Goal: Task Accomplishment & Management: Manage account settings

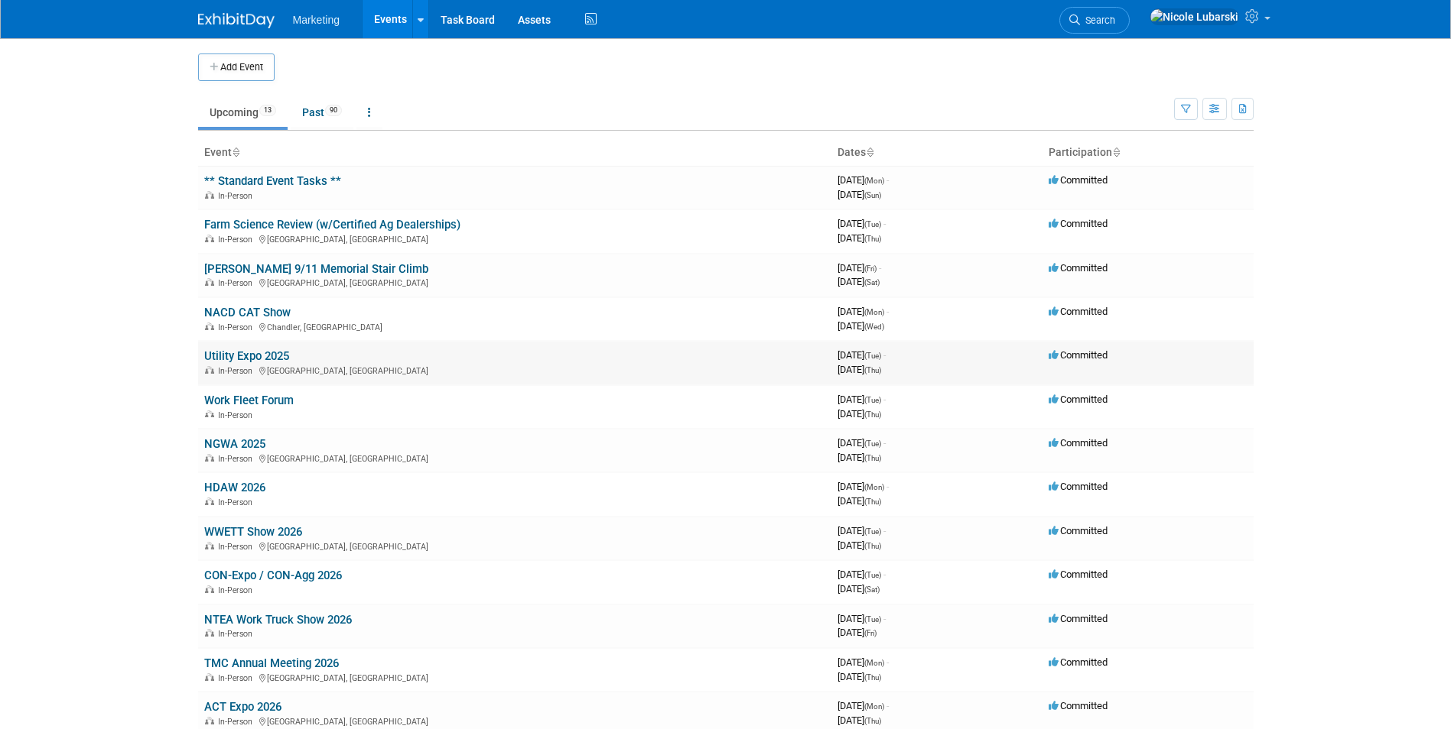
click at [255, 359] on link "Utility Expo 2025" at bounding box center [246, 356] width 85 height 14
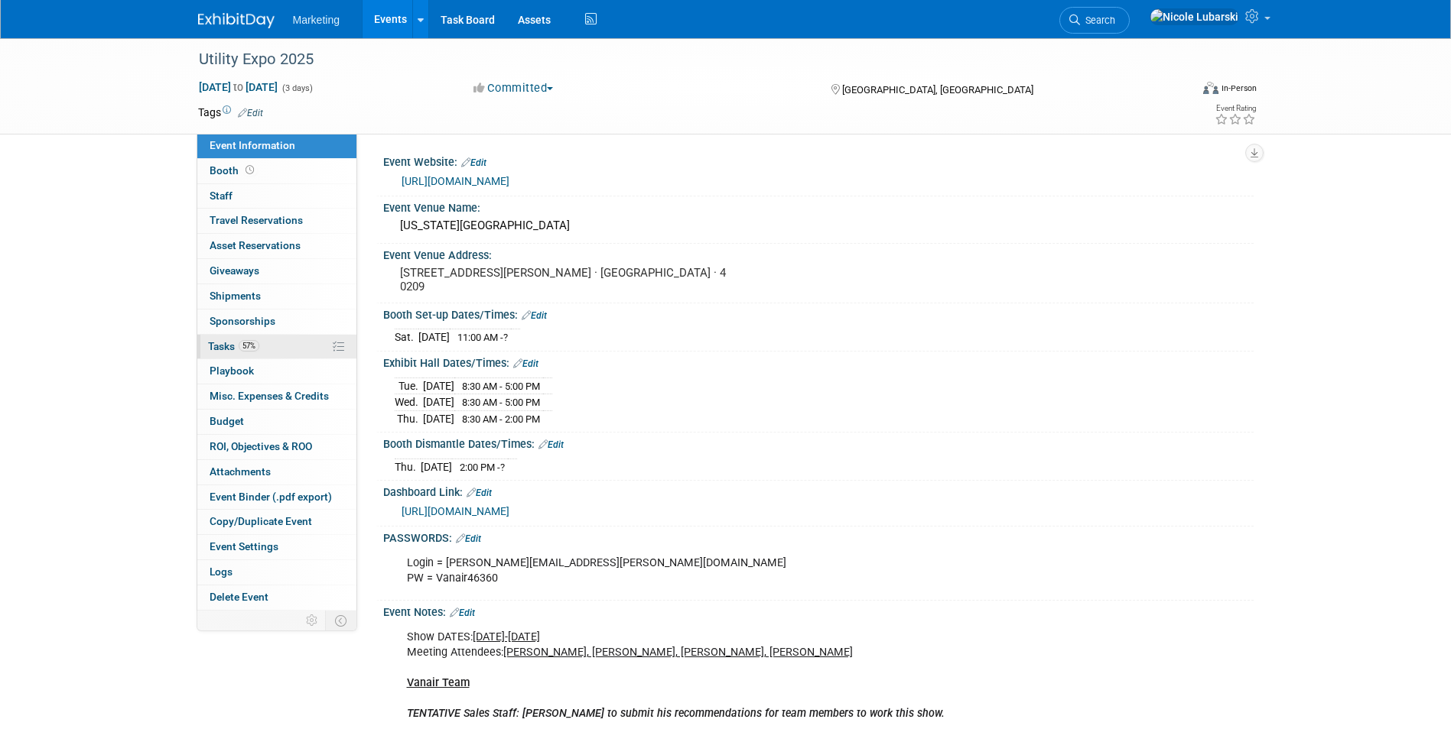
click at [236, 342] on span "Tasks 57%" at bounding box center [233, 346] width 51 height 12
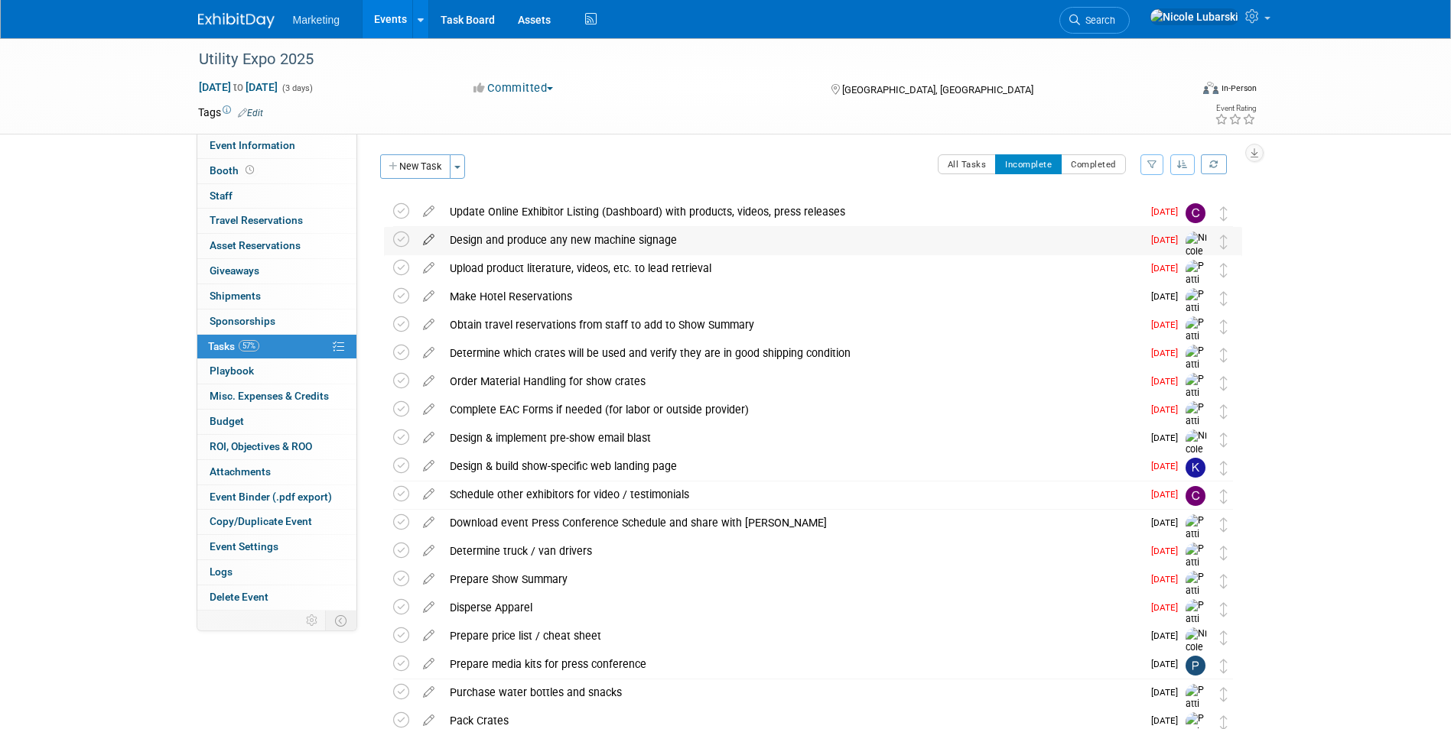
click at [426, 236] on icon at bounding box center [428, 236] width 27 height 19
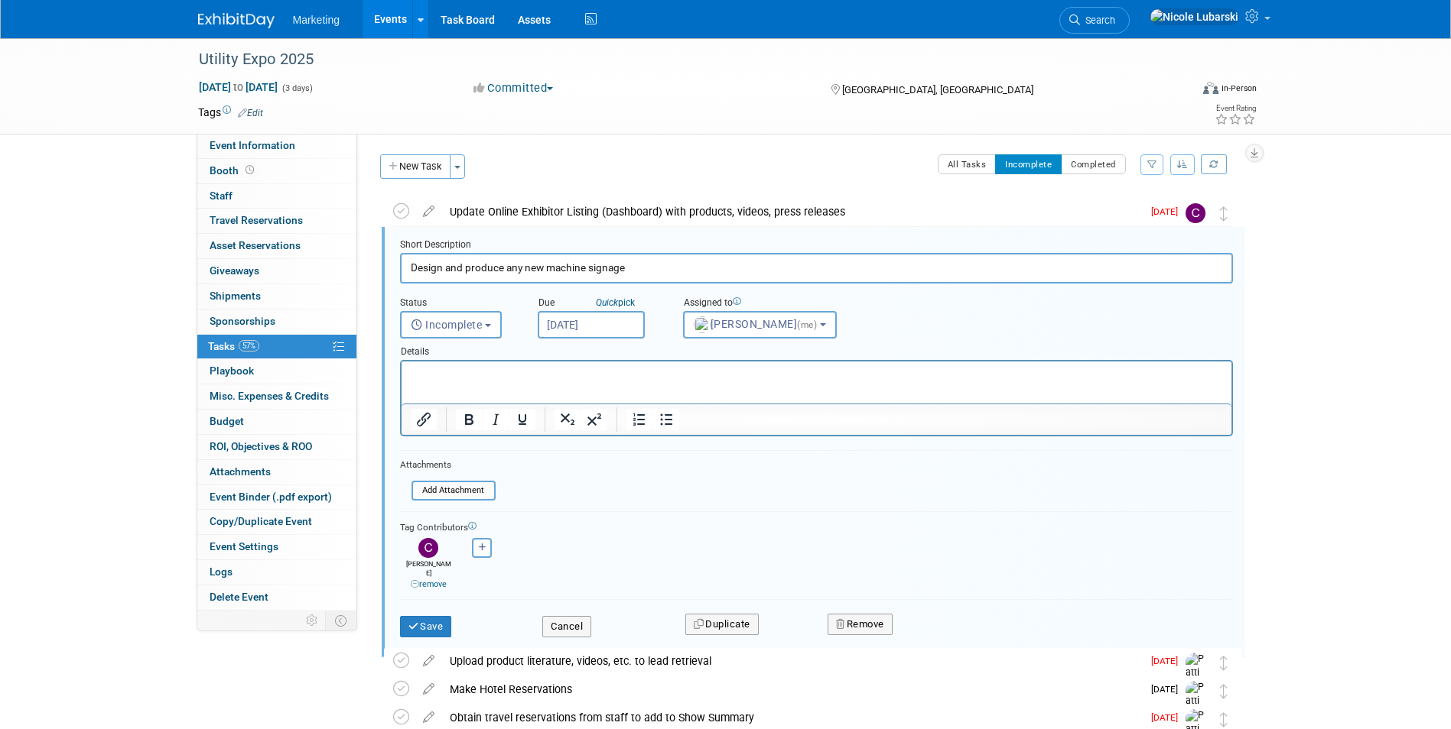
click at [579, 622] on button "Cancel" at bounding box center [566, 626] width 49 height 21
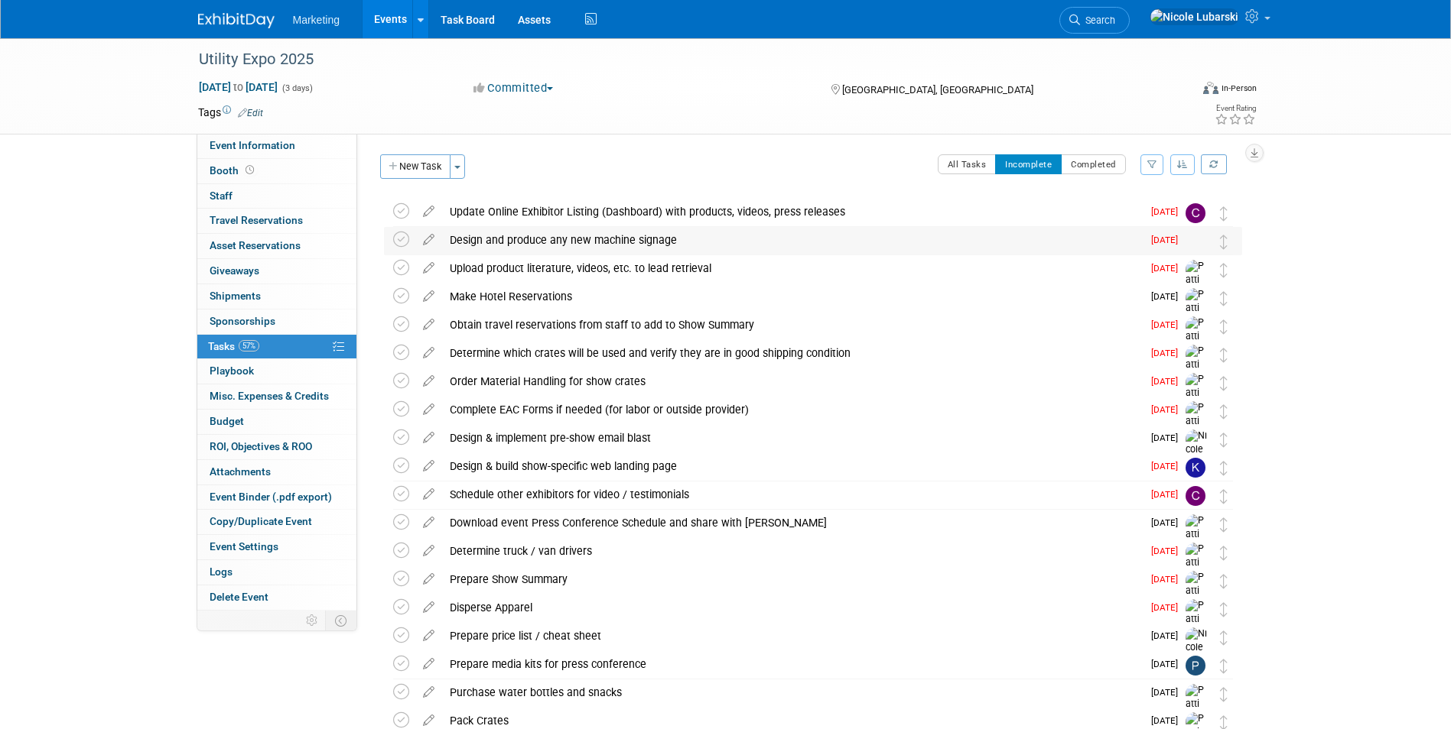
click at [895, 232] on div "Design and produce any new machine signage" at bounding box center [792, 240] width 700 height 26
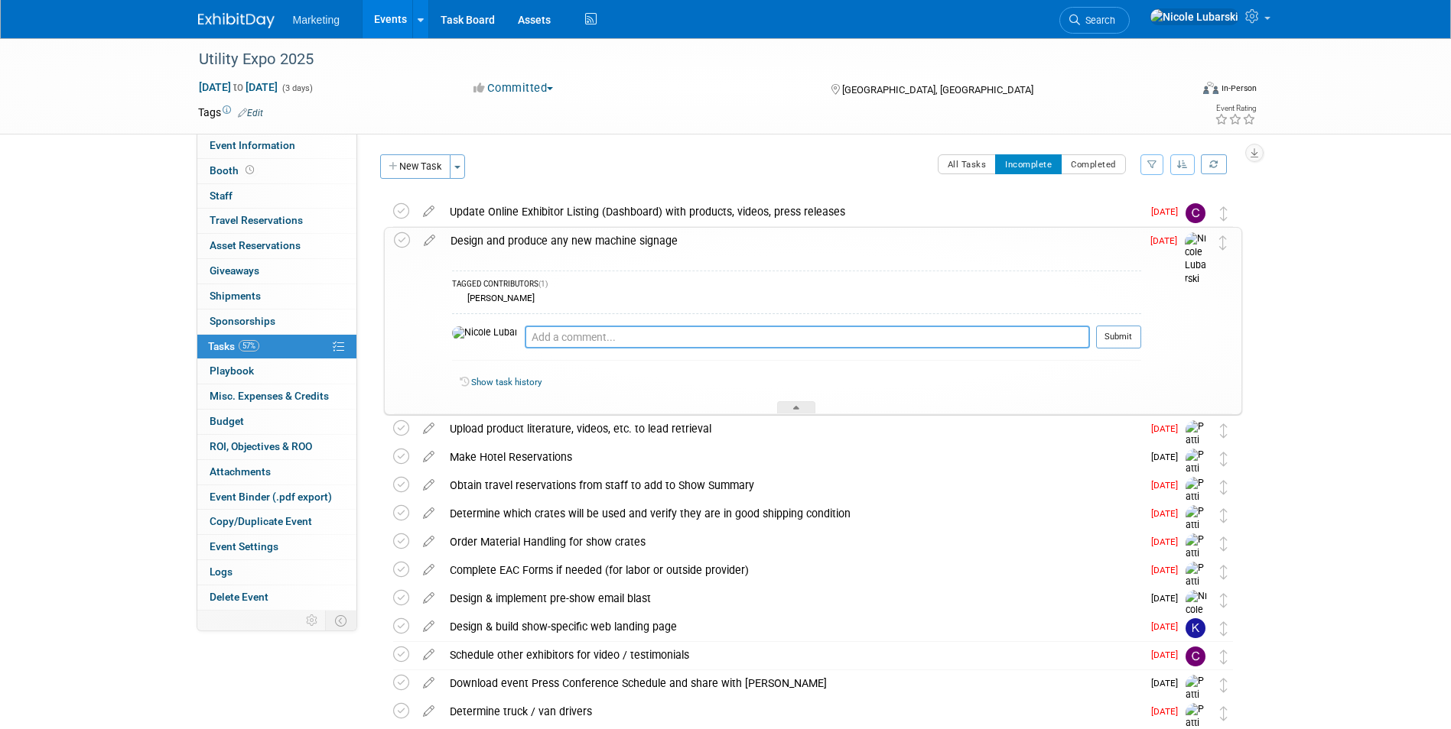
click at [525, 341] on textarea at bounding box center [807, 337] width 565 height 23
type textarea "Awaiting confirmation on QR codes"
click at [655, 361] on table "Awaiting confirmation on QR codes Pro tip: Press Ctrl-Enter to submit comment. …" at bounding box center [796, 343] width 689 height 35
click at [1141, 352] on td "Sep 15" at bounding box center [1163, 321] width 44 height 186
click at [1116, 336] on button "Submit" at bounding box center [1118, 337] width 45 height 23
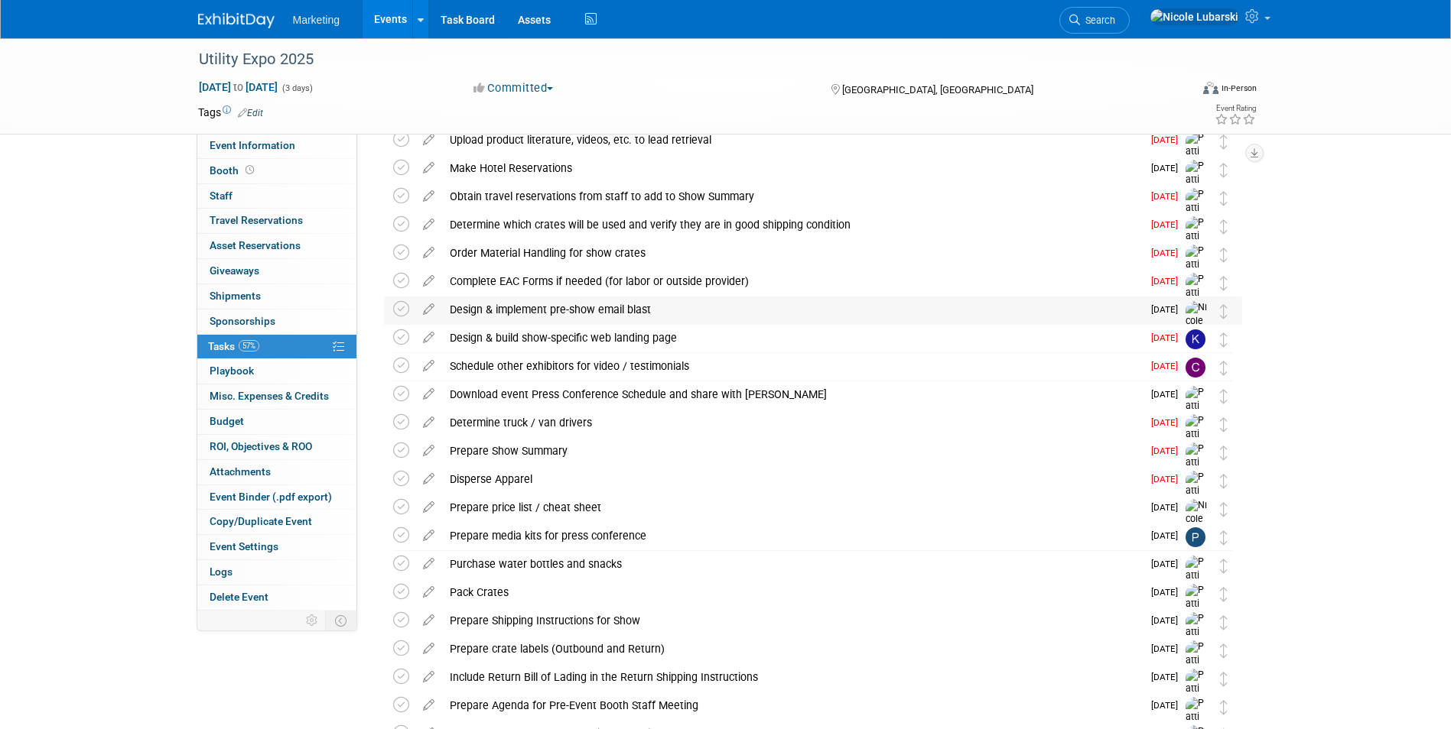
scroll to position [382, 0]
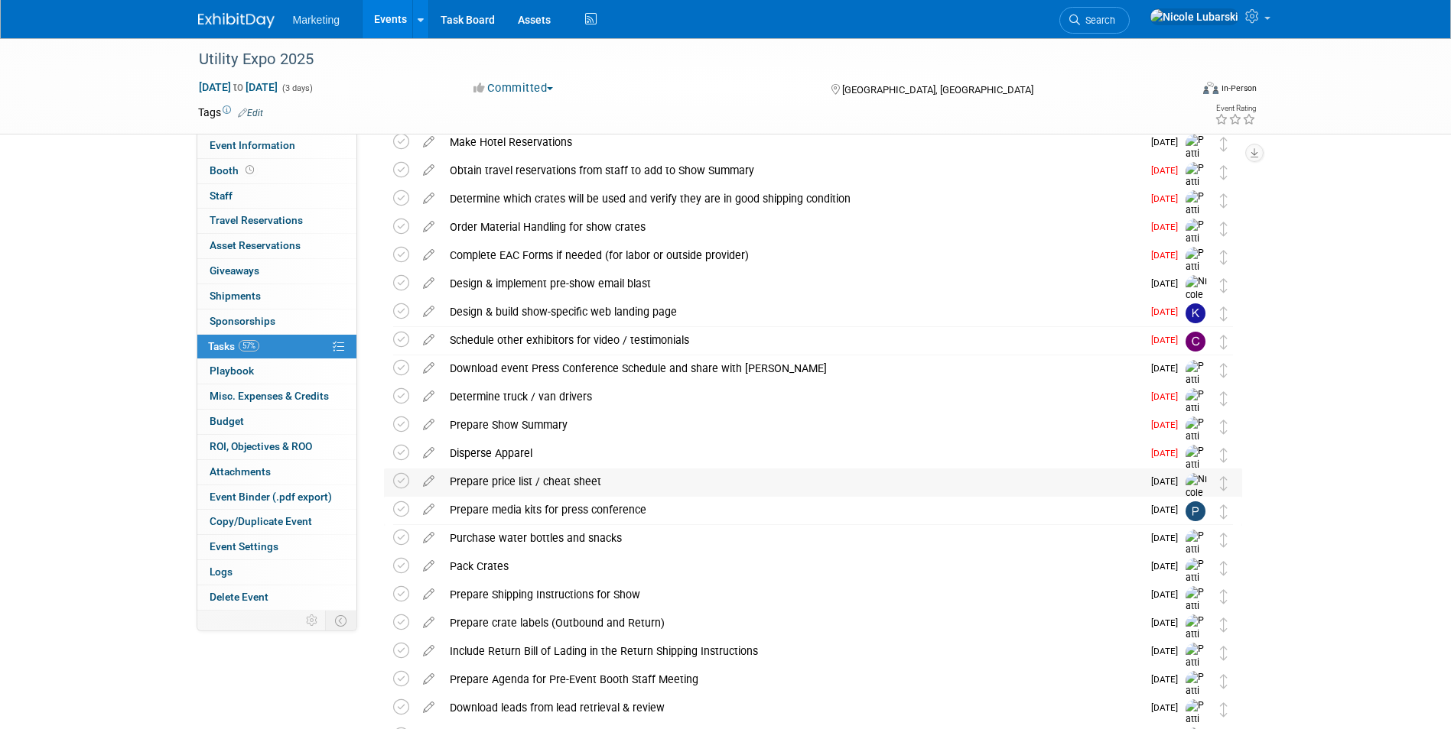
click at [558, 482] on div "Prepare price list / cheat sheet" at bounding box center [792, 482] width 700 height 26
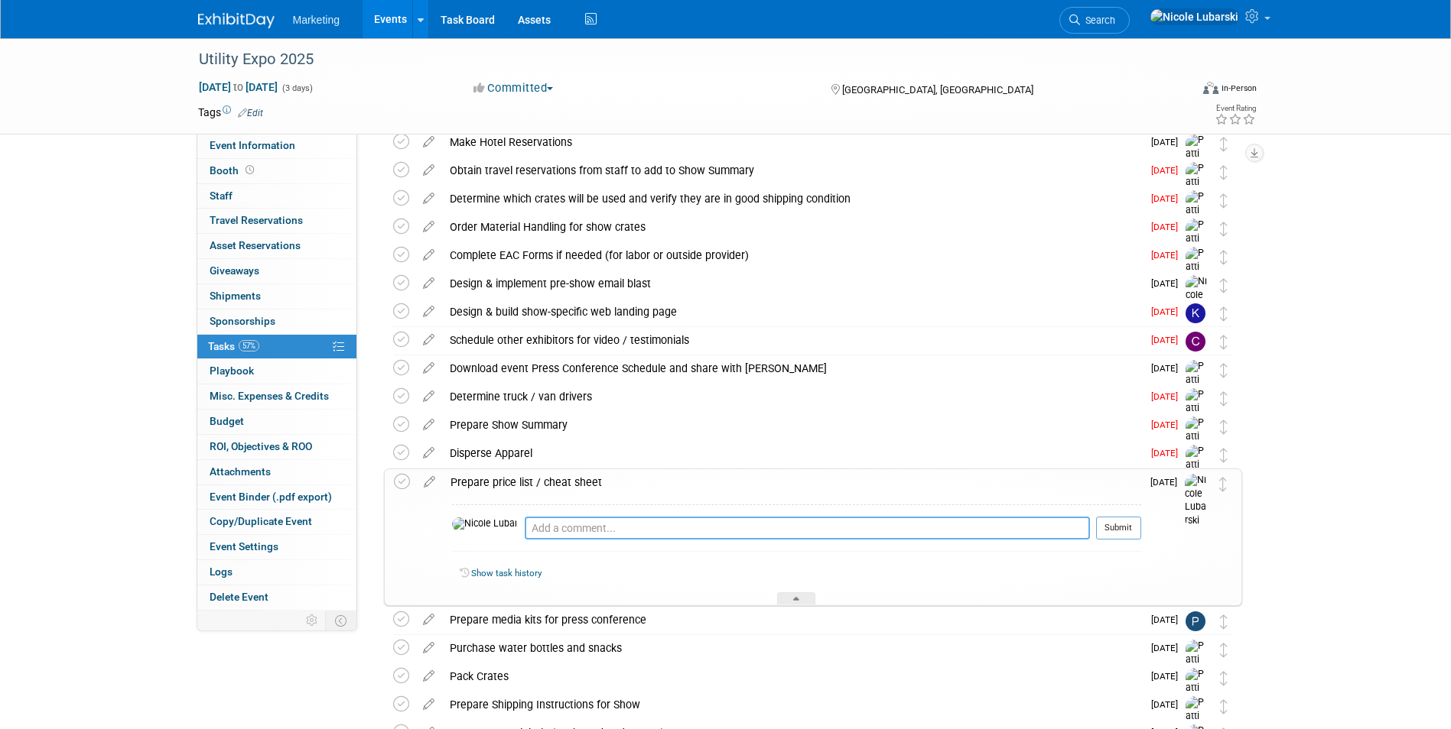
click at [563, 534] on textarea at bounding box center [807, 528] width 565 height 23
type textarea "Awaiting pricing from scott"
click at [1112, 526] on button "Submit" at bounding box center [1118, 528] width 45 height 23
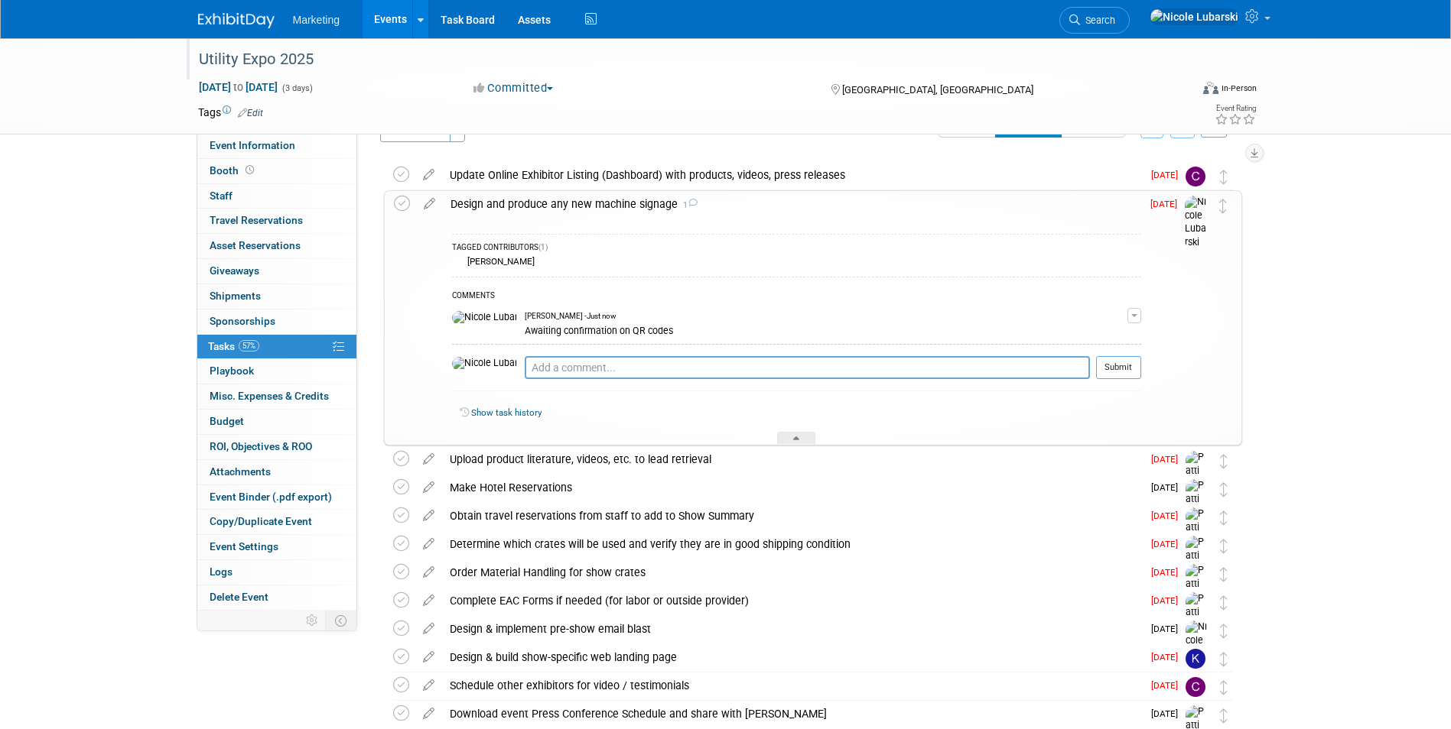
scroll to position [0, 0]
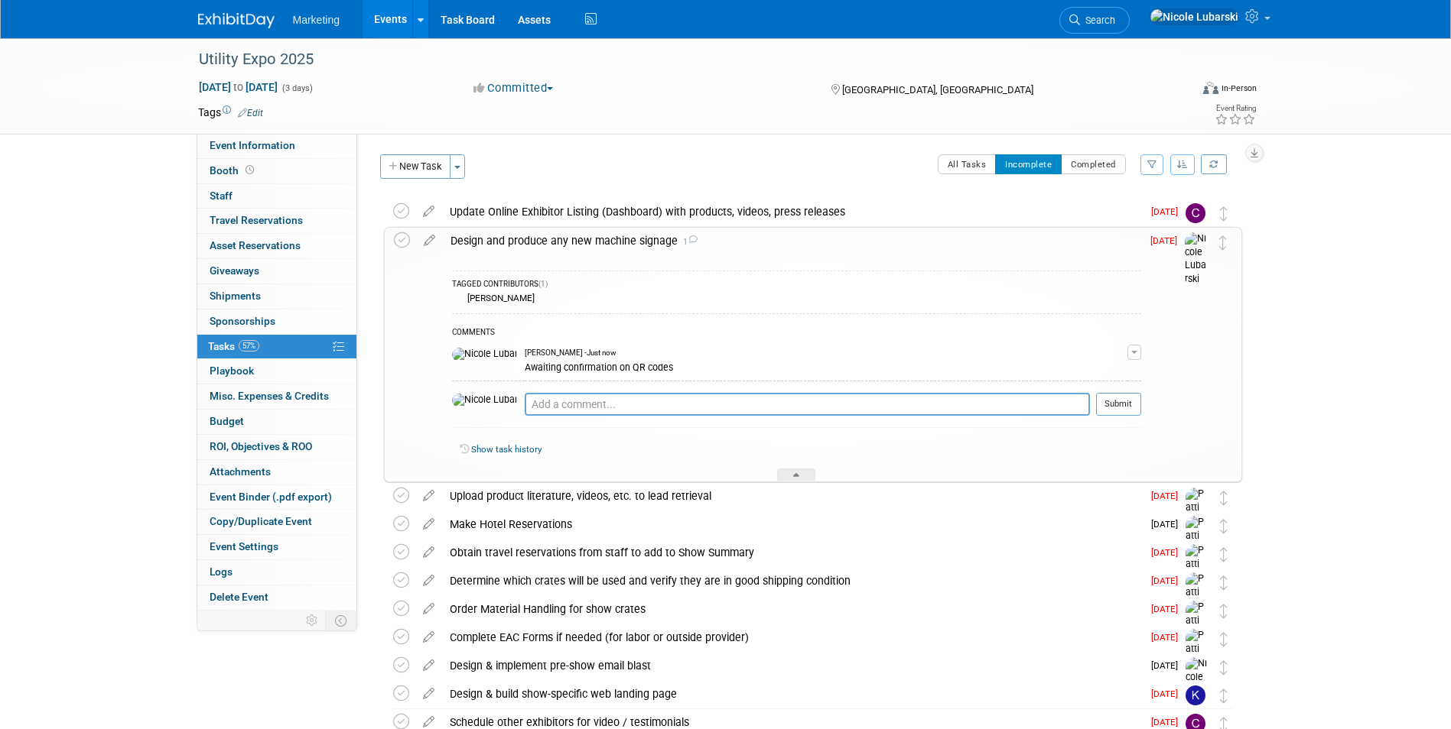
click at [383, 29] on link "Events" at bounding box center [390, 19] width 56 height 38
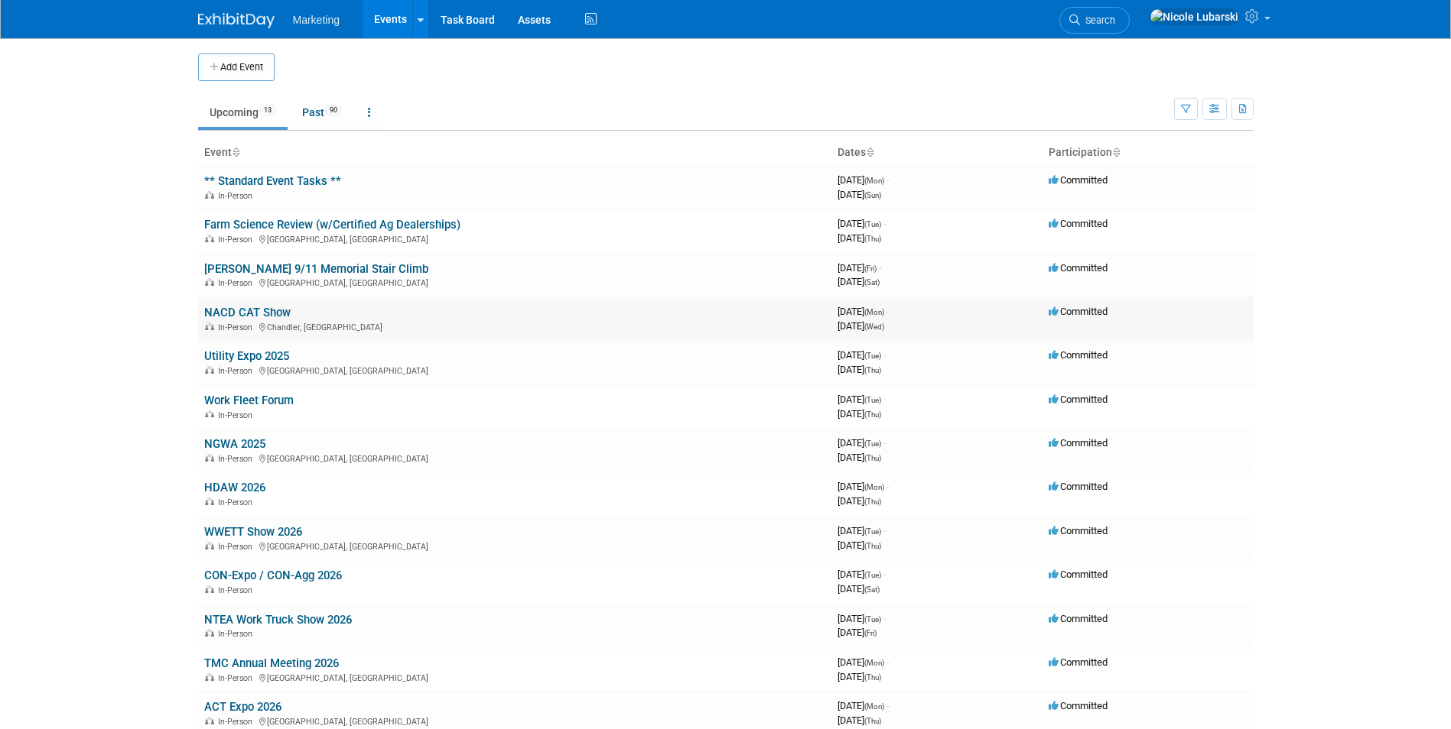
click at [257, 313] on link "NACD CAT Show" at bounding box center [247, 313] width 86 height 14
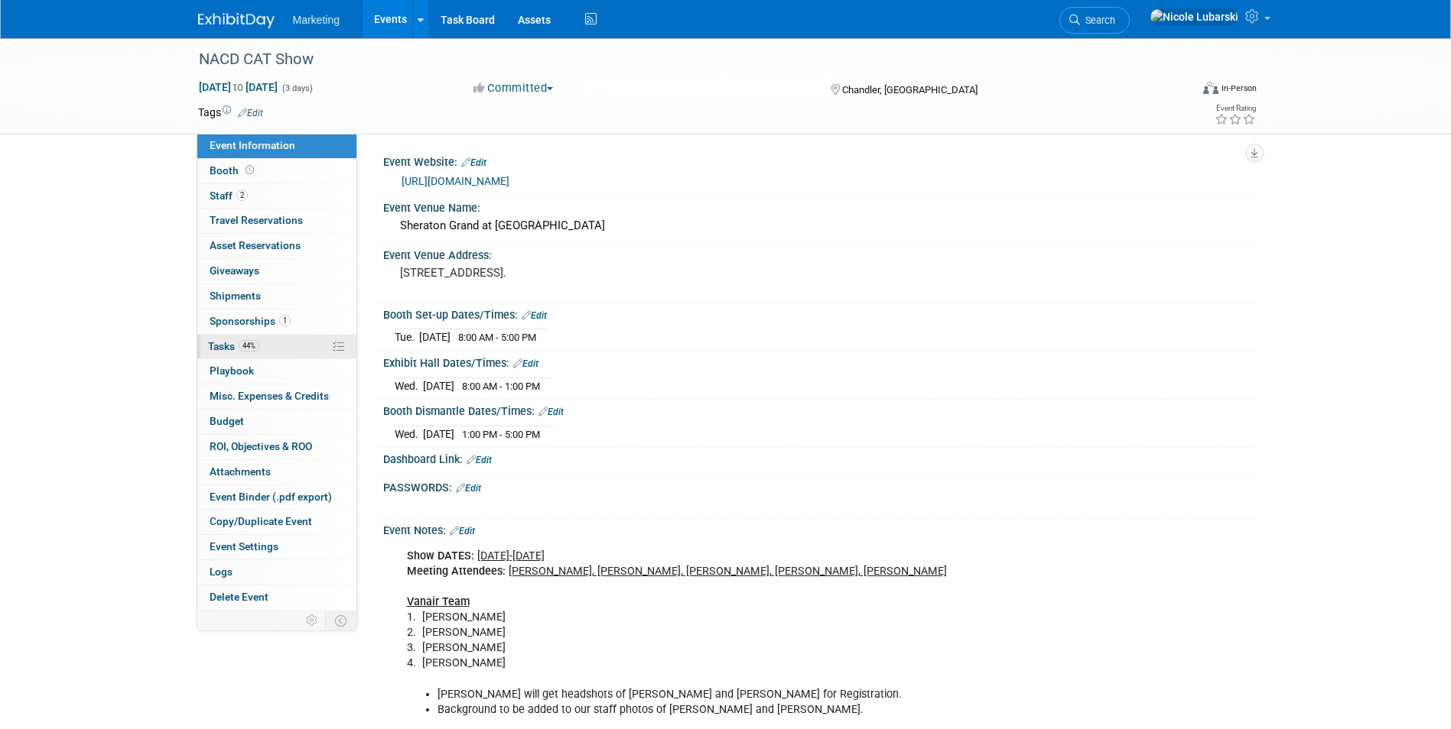
click at [230, 349] on span "Tasks 44%" at bounding box center [233, 346] width 51 height 12
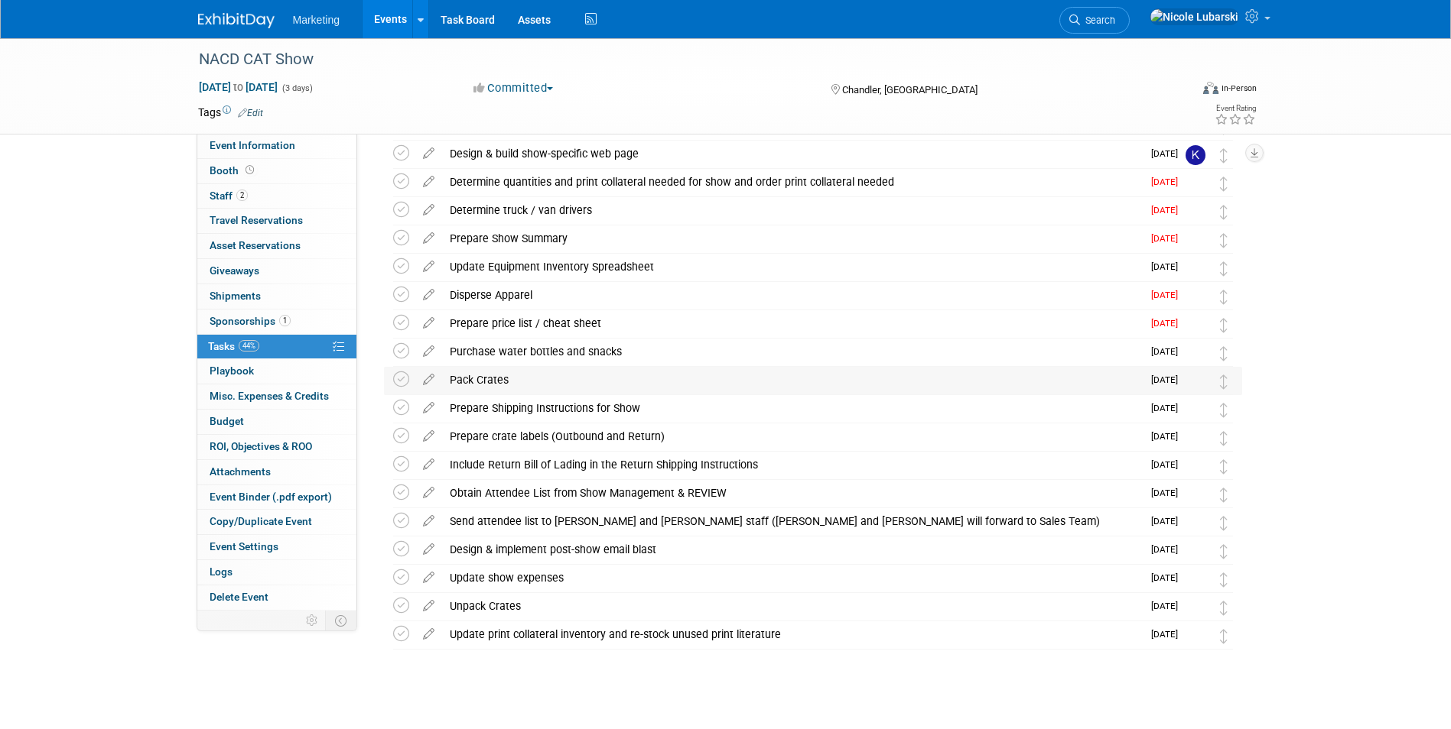
scroll to position [382, 0]
